Goal: Task Accomplishment & Management: Use online tool/utility

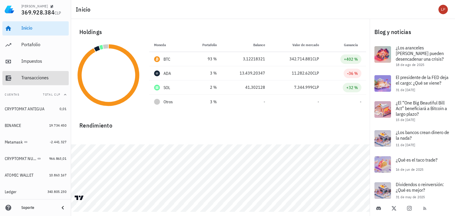
click at [34, 78] on div "Transacciones" at bounding box center [43, 78] width 45 height 6
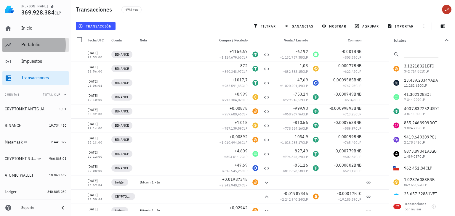
click at [40, 50] on div "Portafolio" at bounding box center [43, 44] width 45 height 13
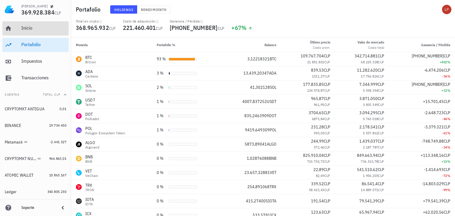
click at [34, 29] on div "Inicio" at bounding box center [43, 28] width 45 height 6
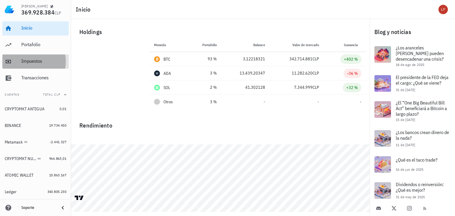
click at [33, 61] on div "Impuestos" at bounding box center [43, 61] width 45 height 6
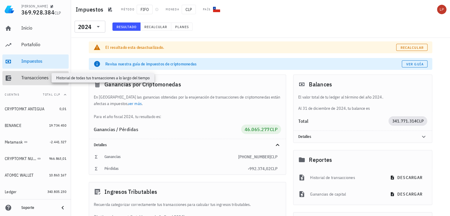
click at [33, 79] on div "Transacciones" at bounding box center [43, 78] width 45 height 6
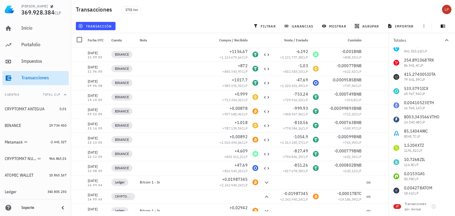
click at [42, 77] on div "Transacciones" at bounding box center [43, 78] width 45 height 6
click at [421, 27] on icon "button" at bounding box center [423, 26] width 5 height 5
click at [425, 42] on span "exportar" at bounding box center [430, 40] width 25 height 5
